Goal: Information Seeking & Learning: Learn about a topic

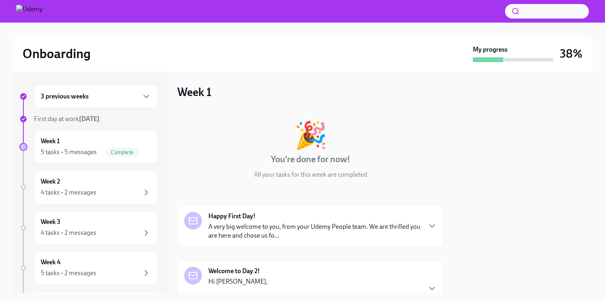
scroll to position [71, 0]
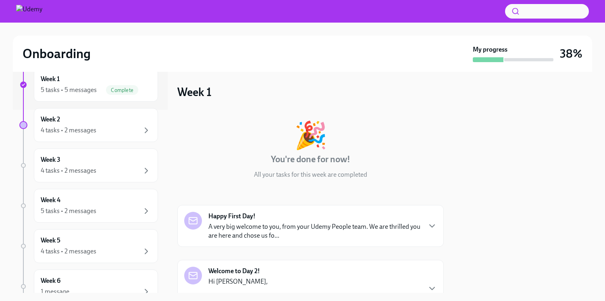
scroll to position [186, 0]
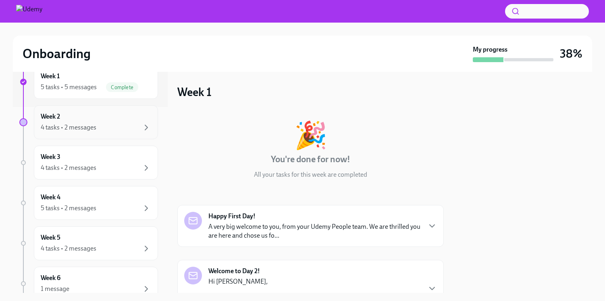
click at [80, 130] on div "4 tasks • 2 messages" at bounding box center [69, 127] width 56 height 9
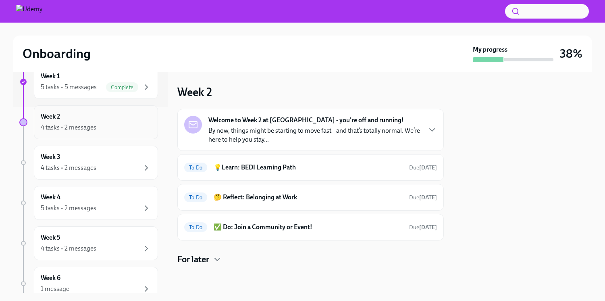
click at [81, 134] on div "Week 2 4 tasks • 2 messages" at bounding box center [96, 122] width 124 height 34
click at [242, 170] on h6 "💡Learn: BEDI Learning Path" at bounding box center [308, 167] width 189 height 9
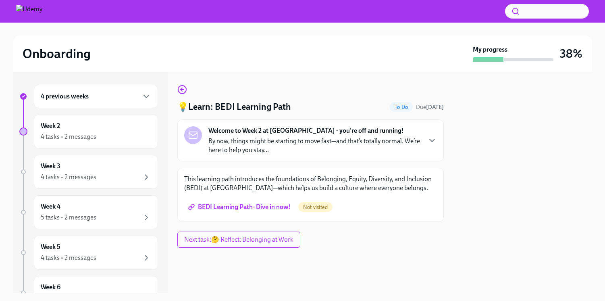
click at [271, 208] on span "BEDI Learning Path- Dive in now!" at bounding box center [240, 207] width 101 height 8
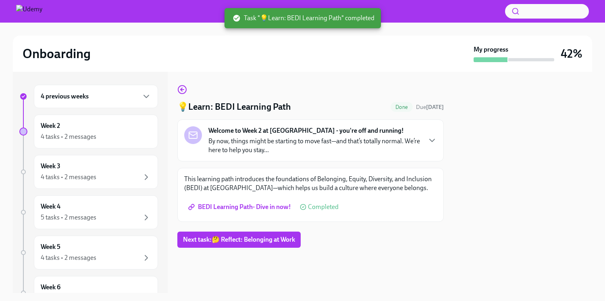
click at [335, 228] on div "💡Learn: BEDI Learning Path Done Due in 4 days Welcome to Week 2 at Udemy - you'…" at bounding box center [310, 166] width 266 height 163
click at [241, 241] on span "Next task : 🤔 Reflect: Belonging at Work" at bounding box center [239, 239] width 112 height 8
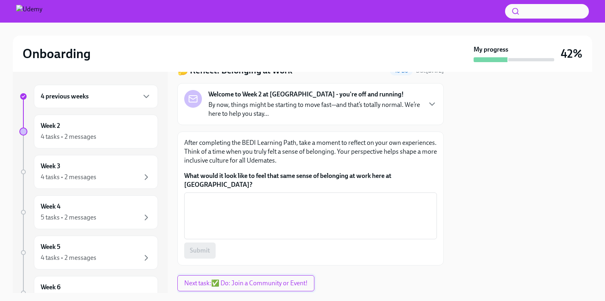
scroll to position [38, 0]
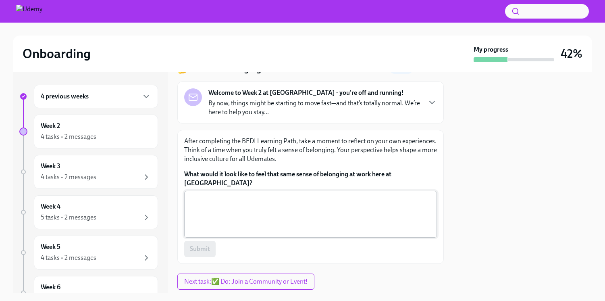
click at [234, 209] on textarea "What would it look like to feel that same sense of belonging at work here at Ud…" at bounding box center [310, 214] width 243 height 39
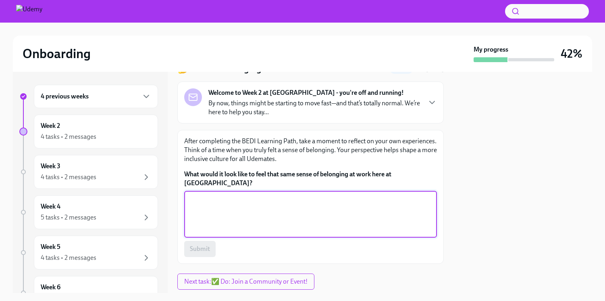
scroll to position [46, 0]
